Goal: Find specific page/section: Find specific page/section

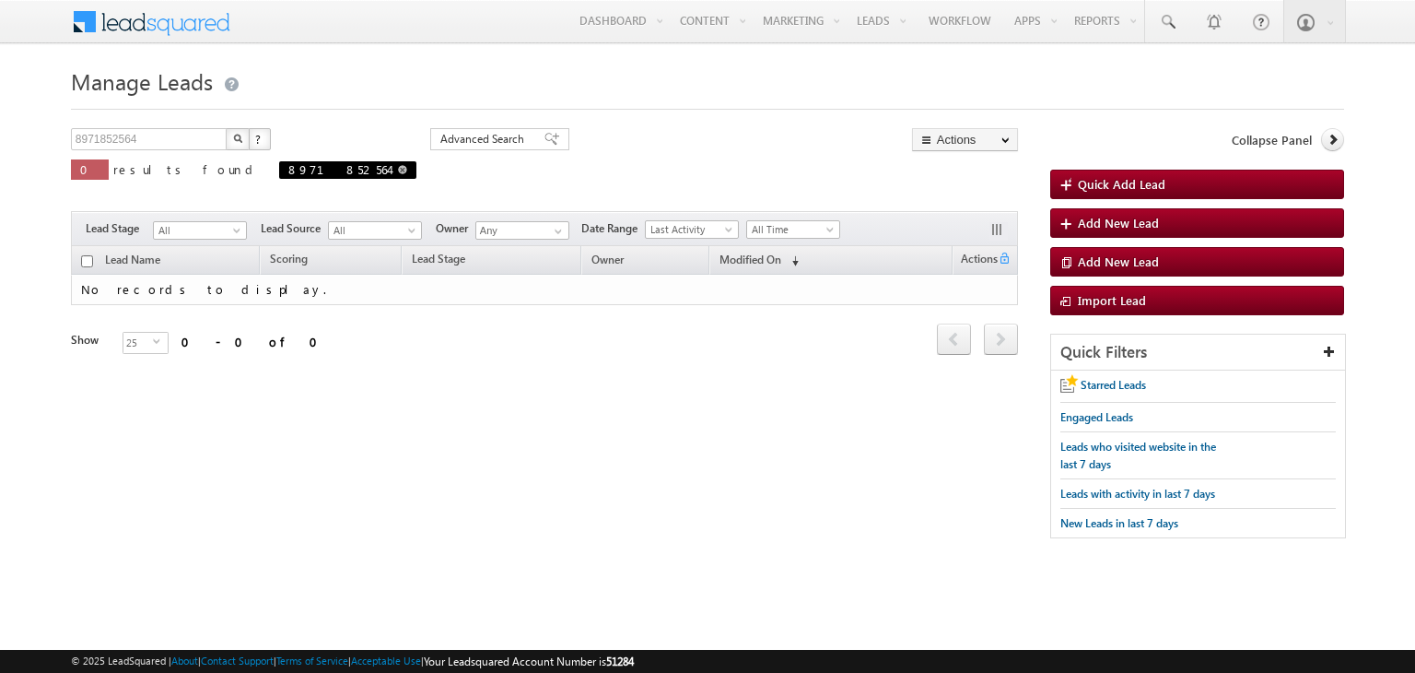
click at [398, 168] on span at bounding box center [402, 169] width 9 height 9
type input "Search Leads"
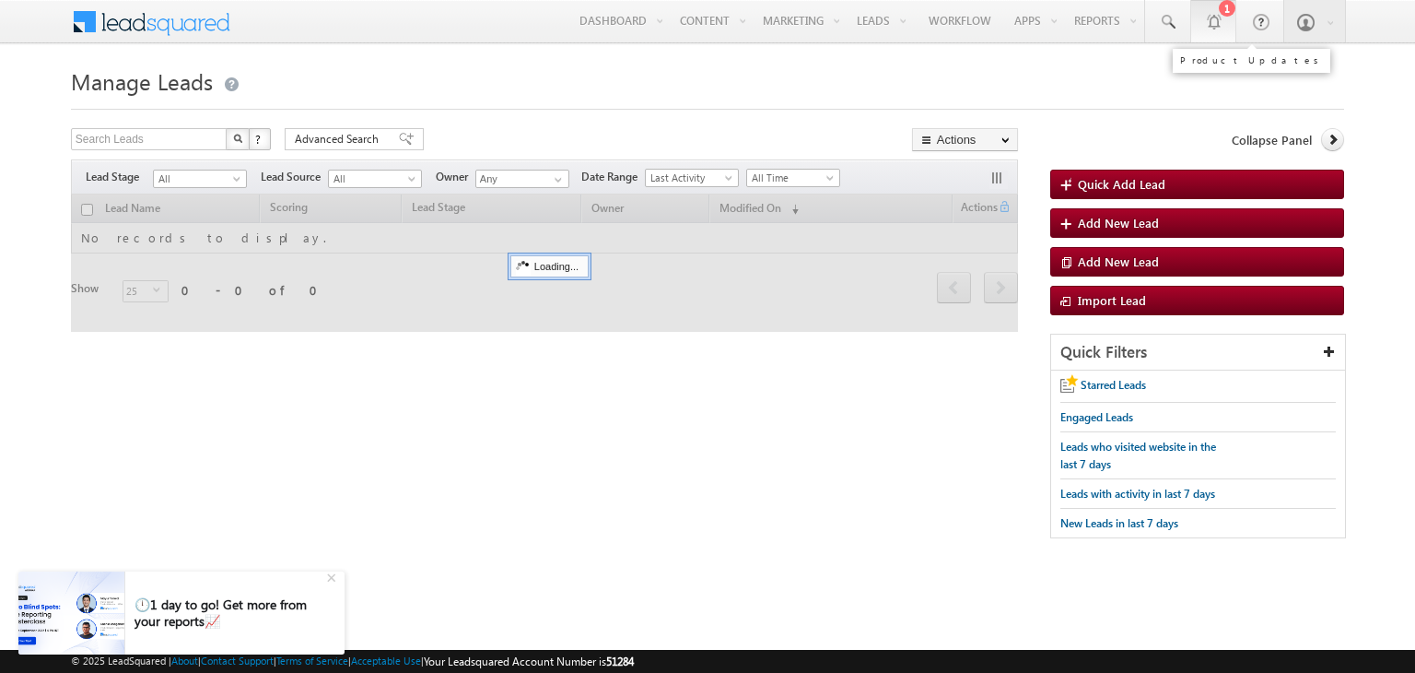
click at [1212, 31] on link "1" at bounding box center [1213, 21] width 46 height 42
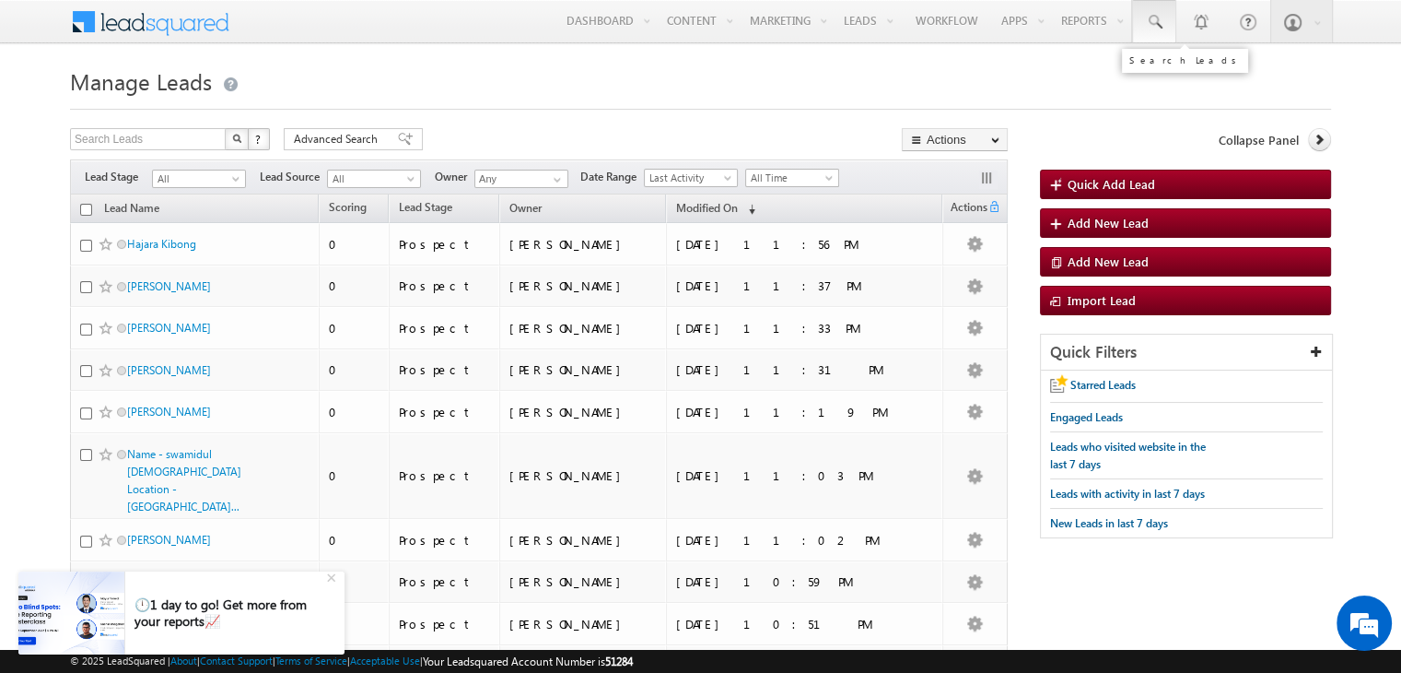
click at [1164, 27] on span at bounding box center [1154, 22] width 18 height 18
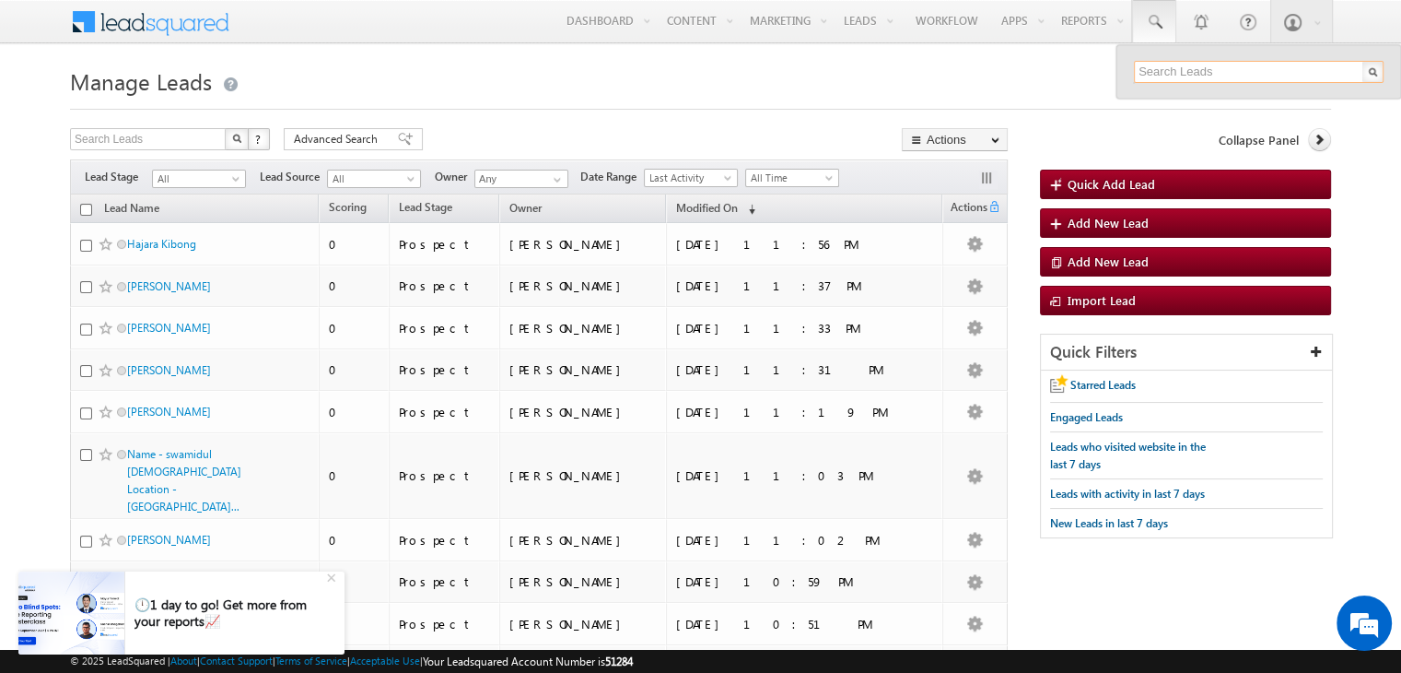
click at [1199, 67] on input "text" at bounding box center [1259, 72] width 250 height 22
paste input "918920409154"
click at [1153, 69] on input "918920409154" at bounding box center [1259, 72] width 250 height 22
type input "8920409154"
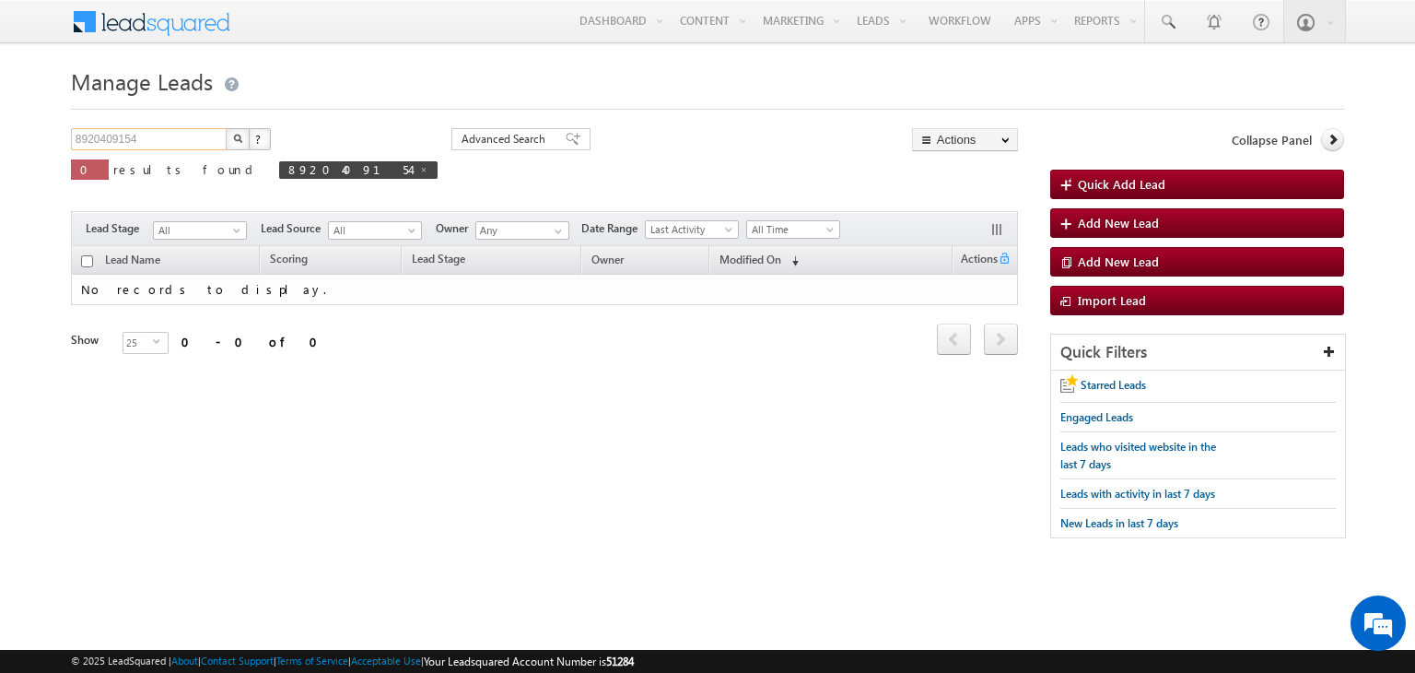
click at [162, 137] on input "8920409154" at bounding box center [150, 139] width 158 height 22
click at [1154, 19] on link at bounding box center [1167, 21] width 44 height 42
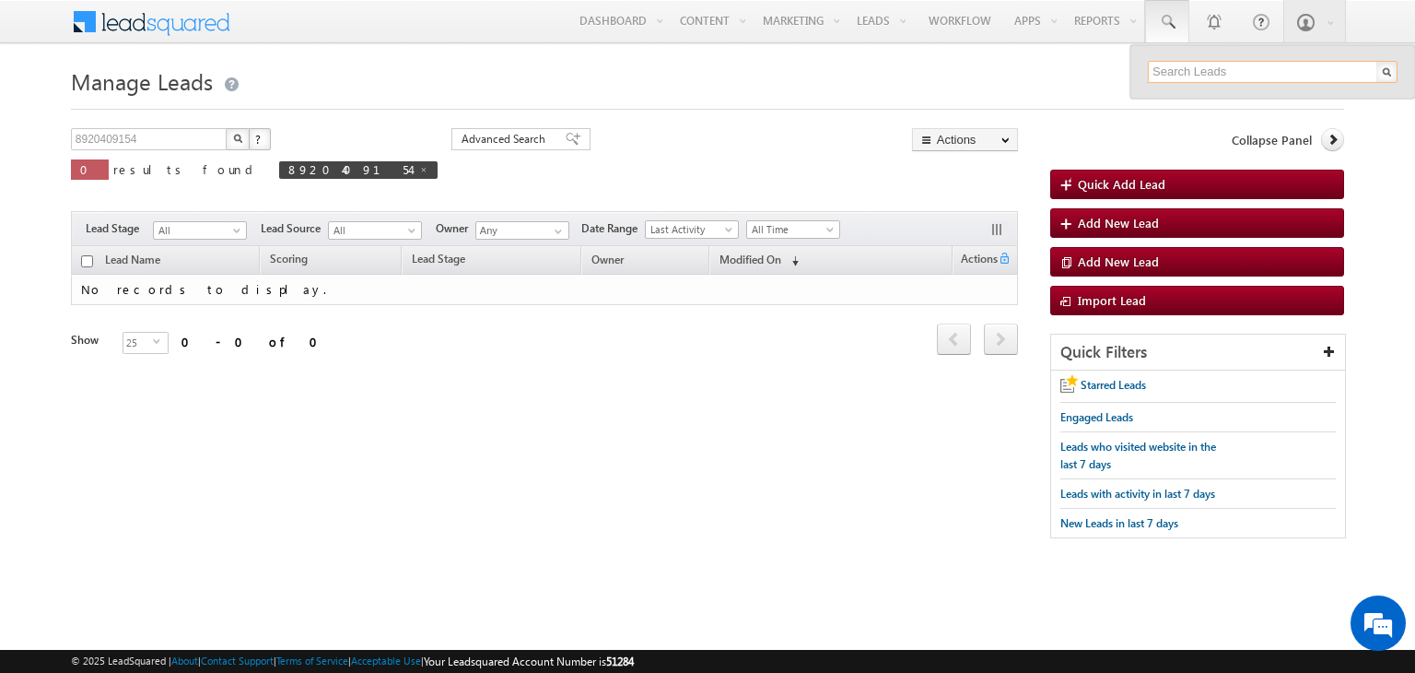
click at [1234, 74] on input "text" at bounding box center [1273, 72] width 250 height 22
paste input "8920409154"
type input "8920409154"
